Goal: Task Accomplishment & Management: Use online tool/utility

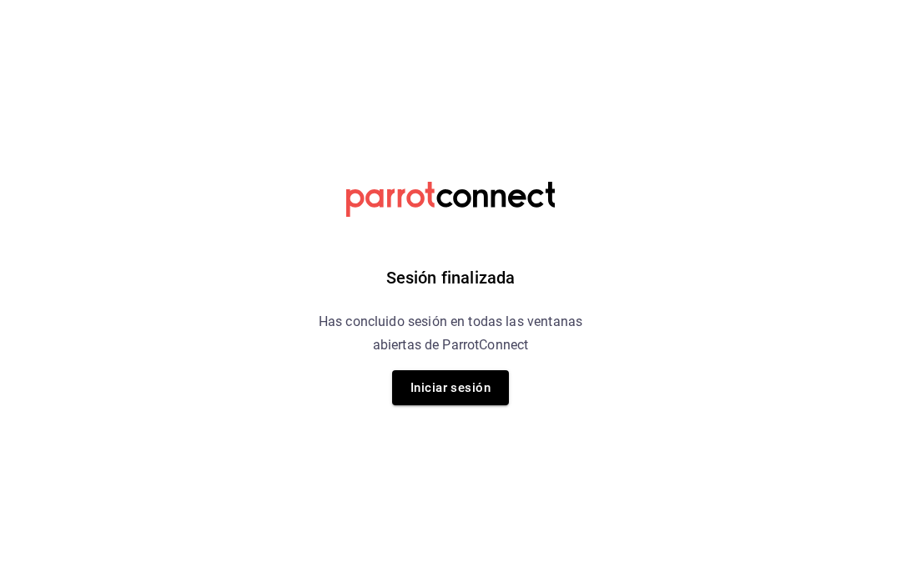
click at [464, 393] on button "Iniciar sesión" at bounding box center [450, 387] width 117 height 35
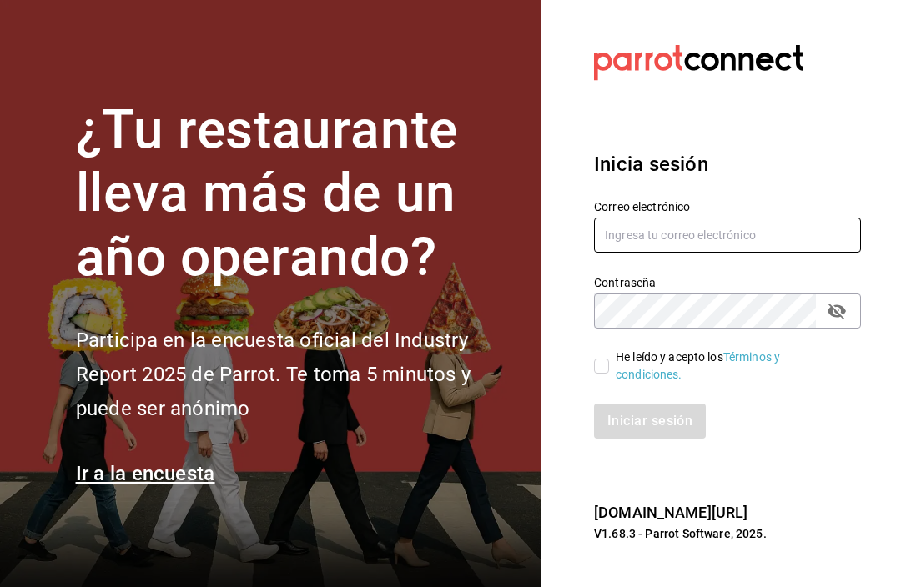
click at [697, 250] on input "text" at bounding box center [727, 235] width 267 height 35
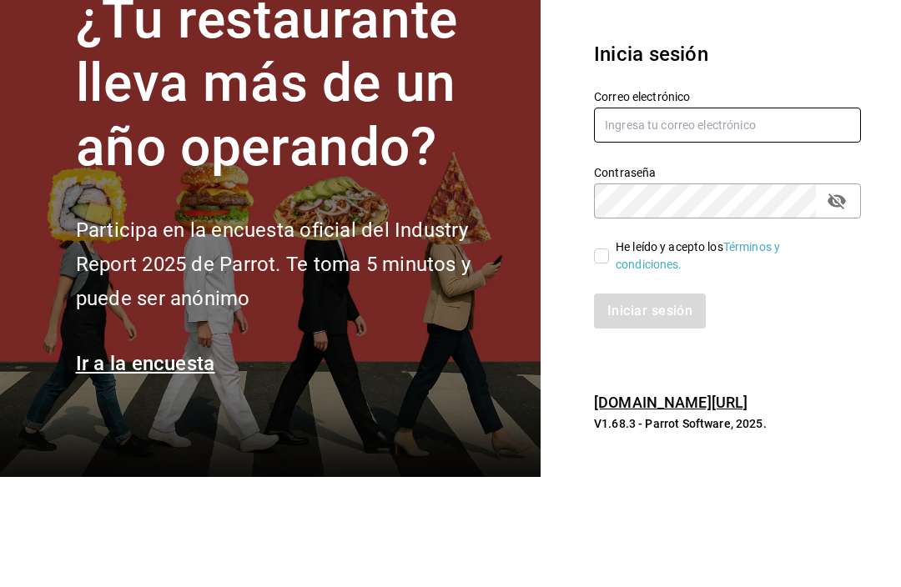
type input "[EMAIL_ADDRESS][DOMAIN_NAME]"
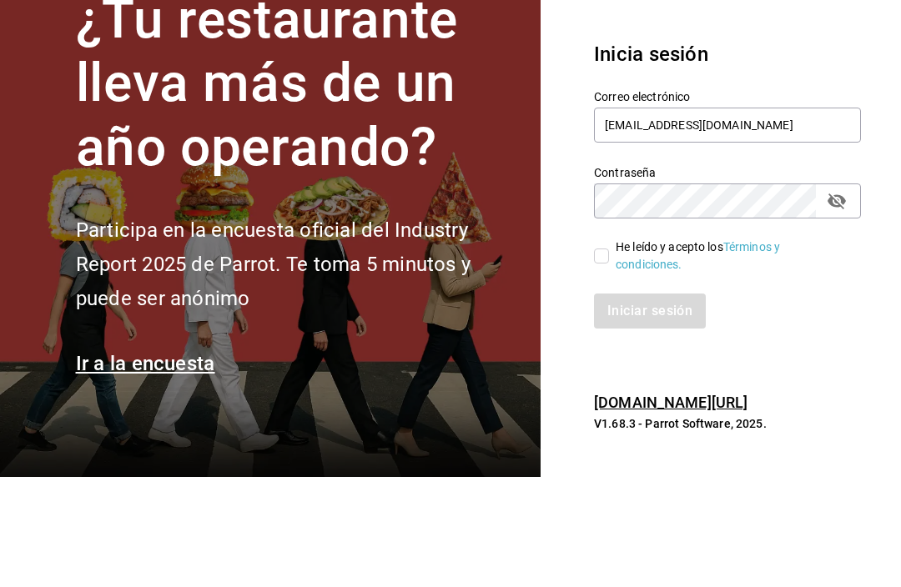
scroll to position [55, 0]
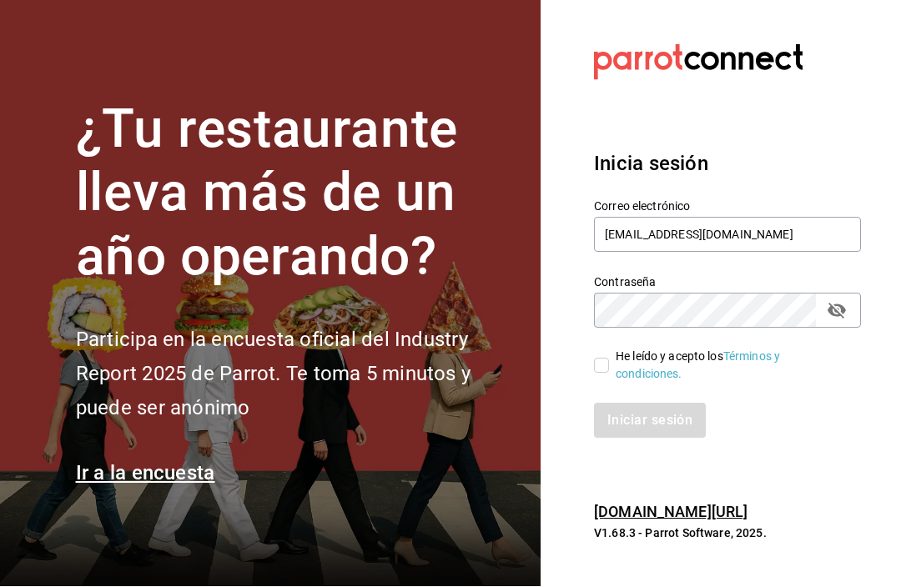
click at [606, 359] on input "He leído y acepto los Términos y condiciones." at bounding box center [601, 366] width 15 height 15
checkbox input "true"
click at [674, 404] on button "Iniciar sesión" at bounding box center [650, 421] width 113 height 35
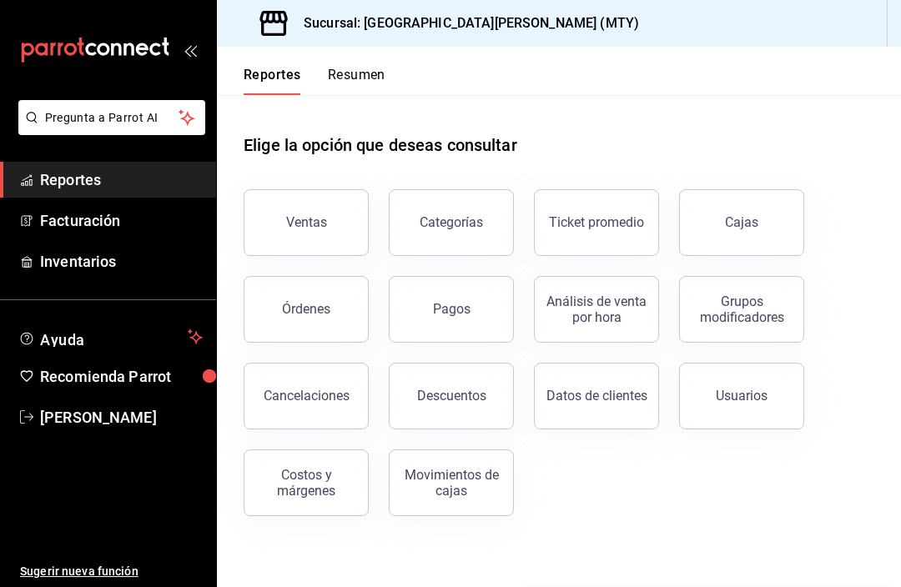
click at [295, 78] on button "Reportes" at bounding box center [273, 81] width 58 height 28
click at [99, 166] on link "Reportes" at bounding box center [108, 180] width 216 height 36
click at [307, 225] on div "Ventas" at bounding box center [306, 222] width 41 height 16
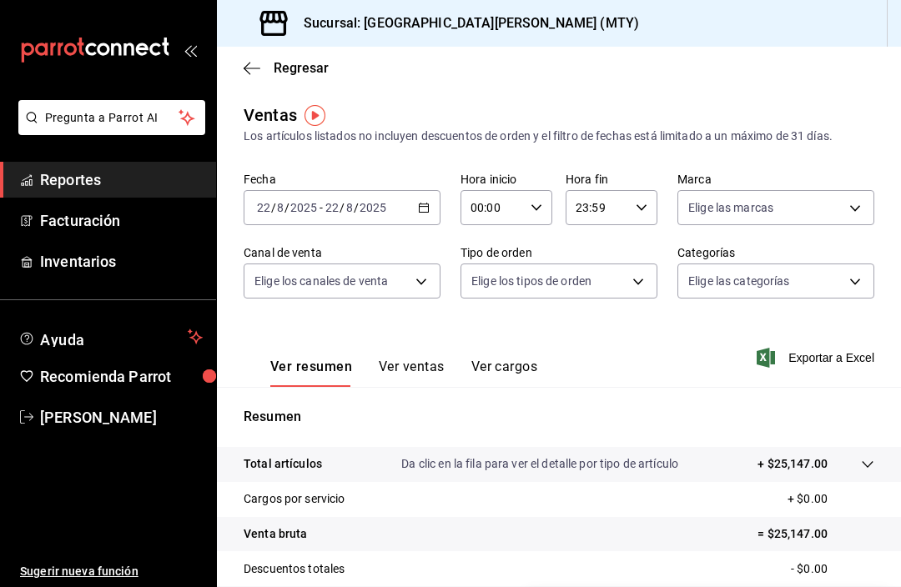
click at [410, 208] on div "2025-08-22 22 / 8 / 2025 - 2025-08-22 22 / 8 / 2025" at bounding box center [342, 207] width 197 height 35
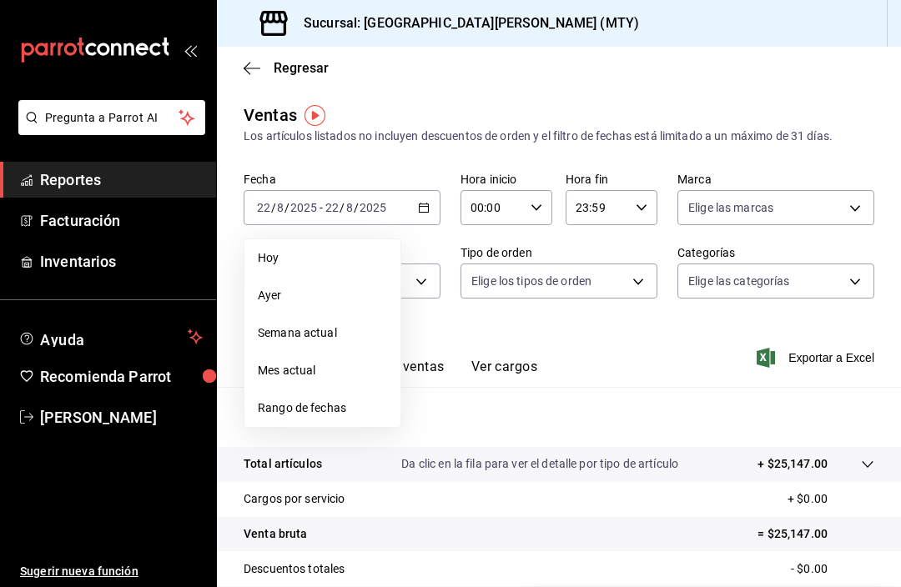
click at [300, 284] on li "Ayer" at bounding box center [322, 296] width 156 height 38
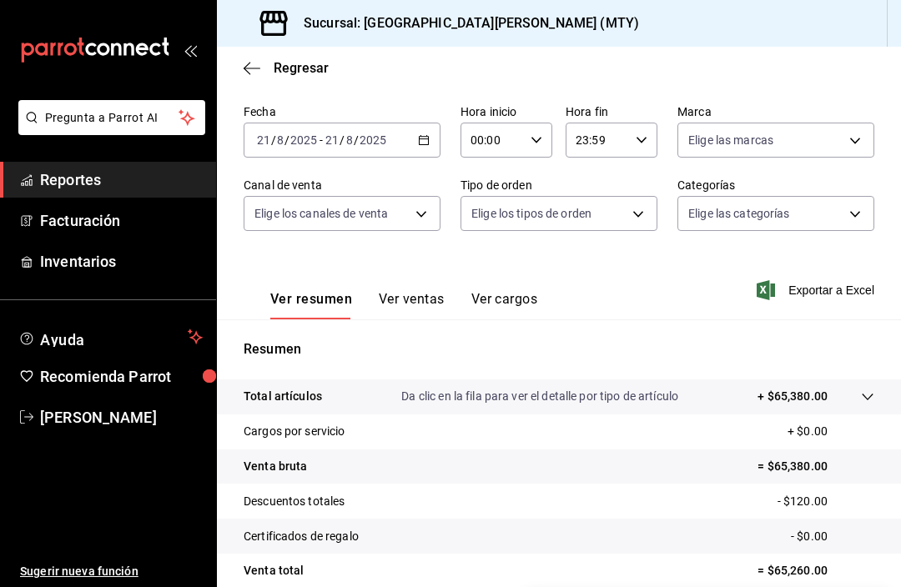
scroll to position [83, 0]
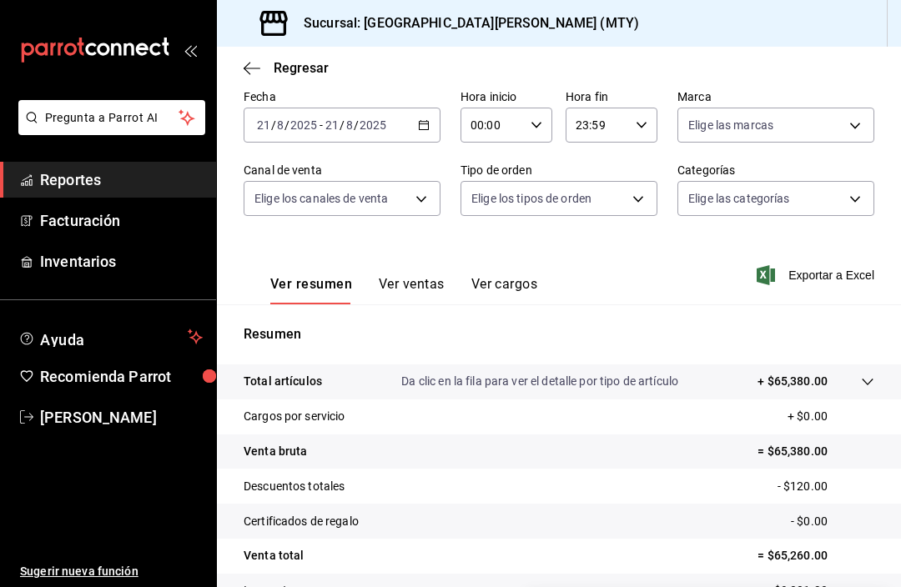
click at [405, 297] on button "Ver ventas" at bounding box center [412, 290] width 66 height 28
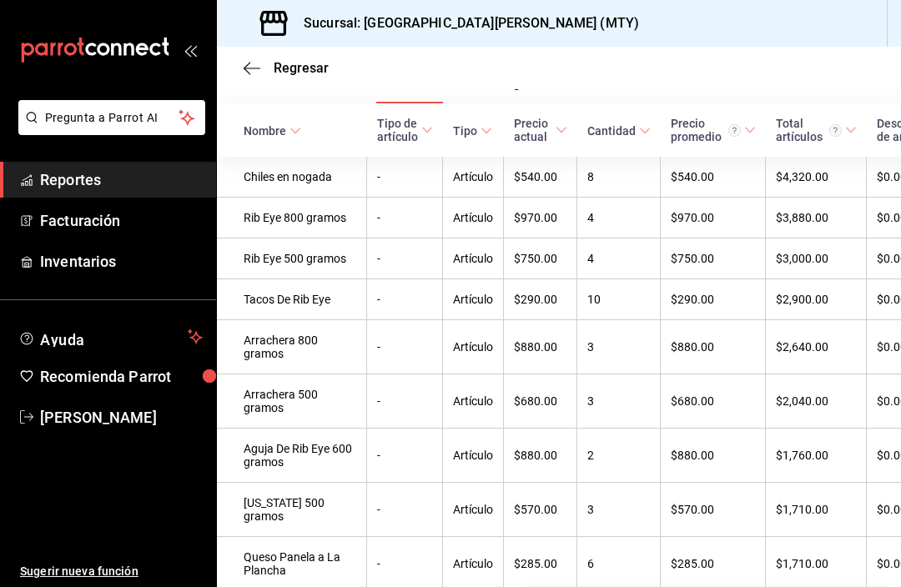
scroll to position [284, 0]
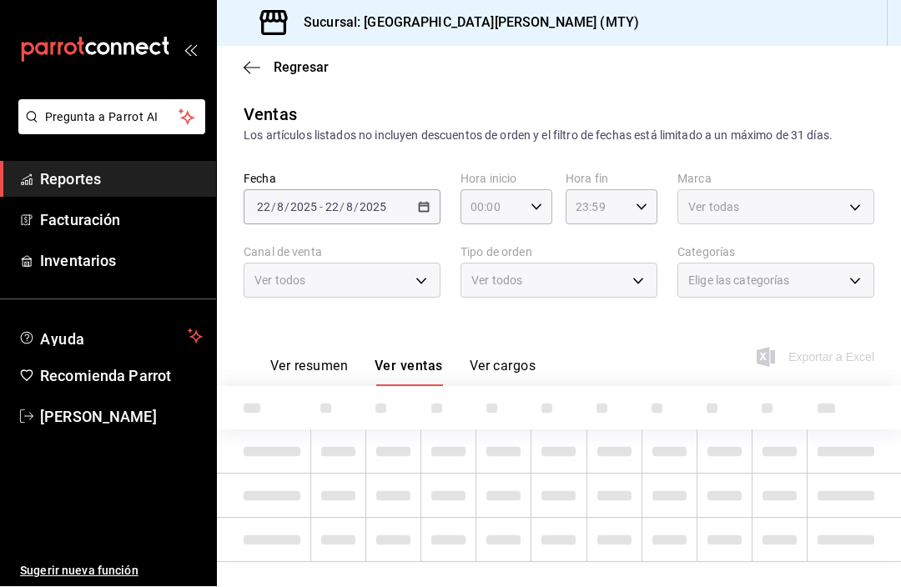
scroll to position [1, 0]
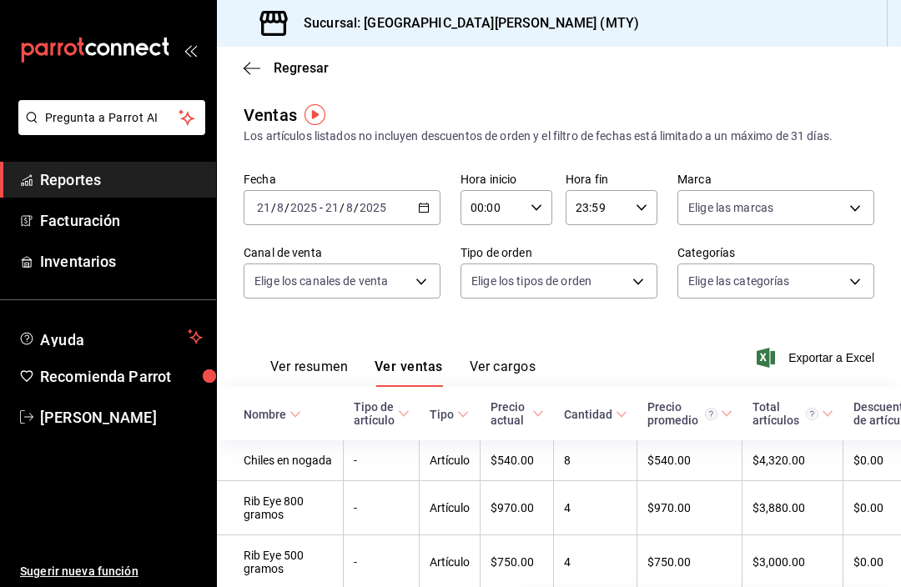
click at [378, 223] on div "2025-08-21 21 / 8 / 2025 - 2025-08-21 21 / 8 / 2025" at bounding box center [342, 207] width 197 height 35
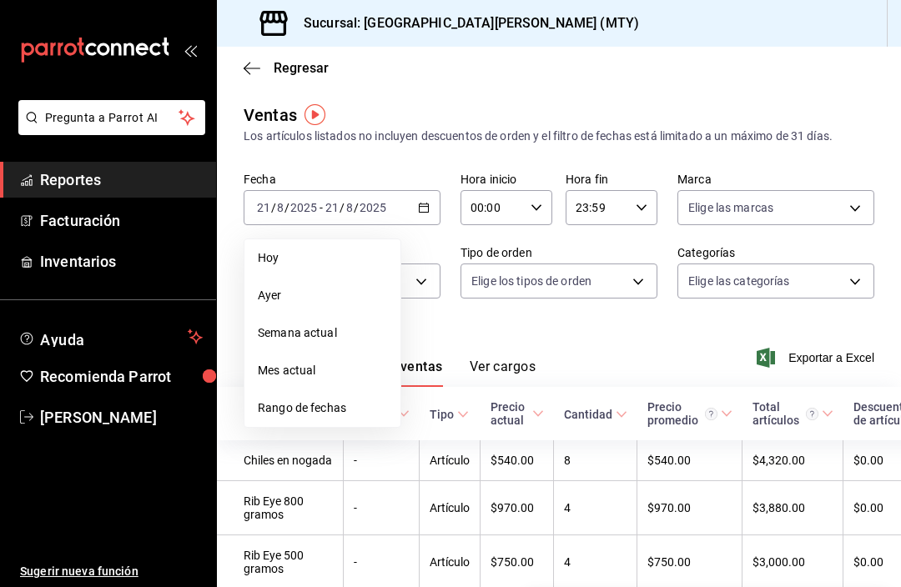
click at [321, 281] on li "Ayer" at bounding box center [322, 296] width 156 height 38
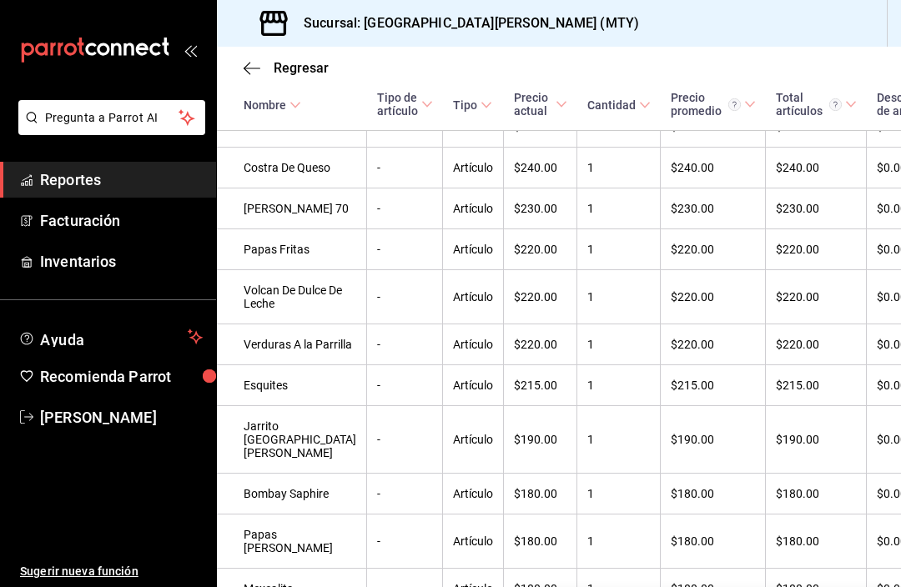
scroll to position [3302, 0]
